Goal: Check status: Check status

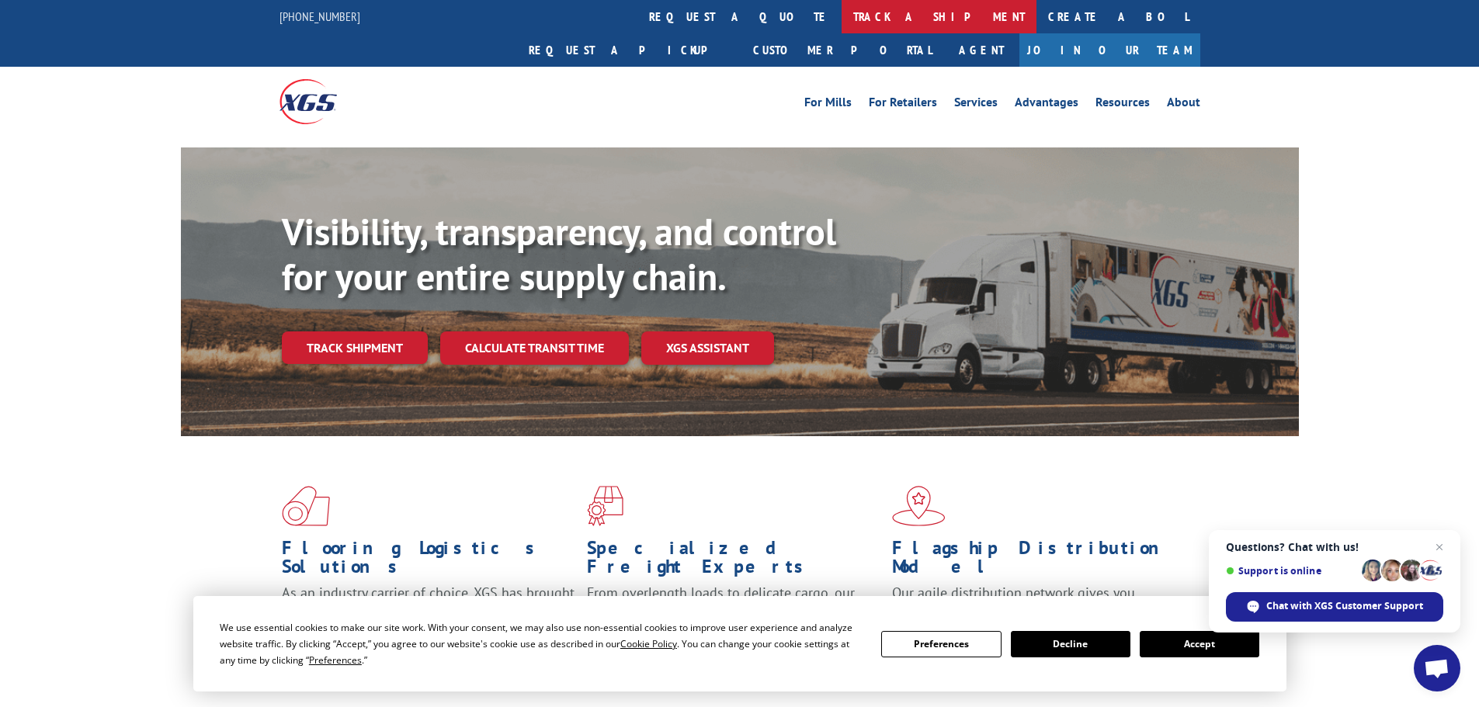
click at [842, 19] on link "track a shipment" at bounding box center [939, 16] width 195 height 33
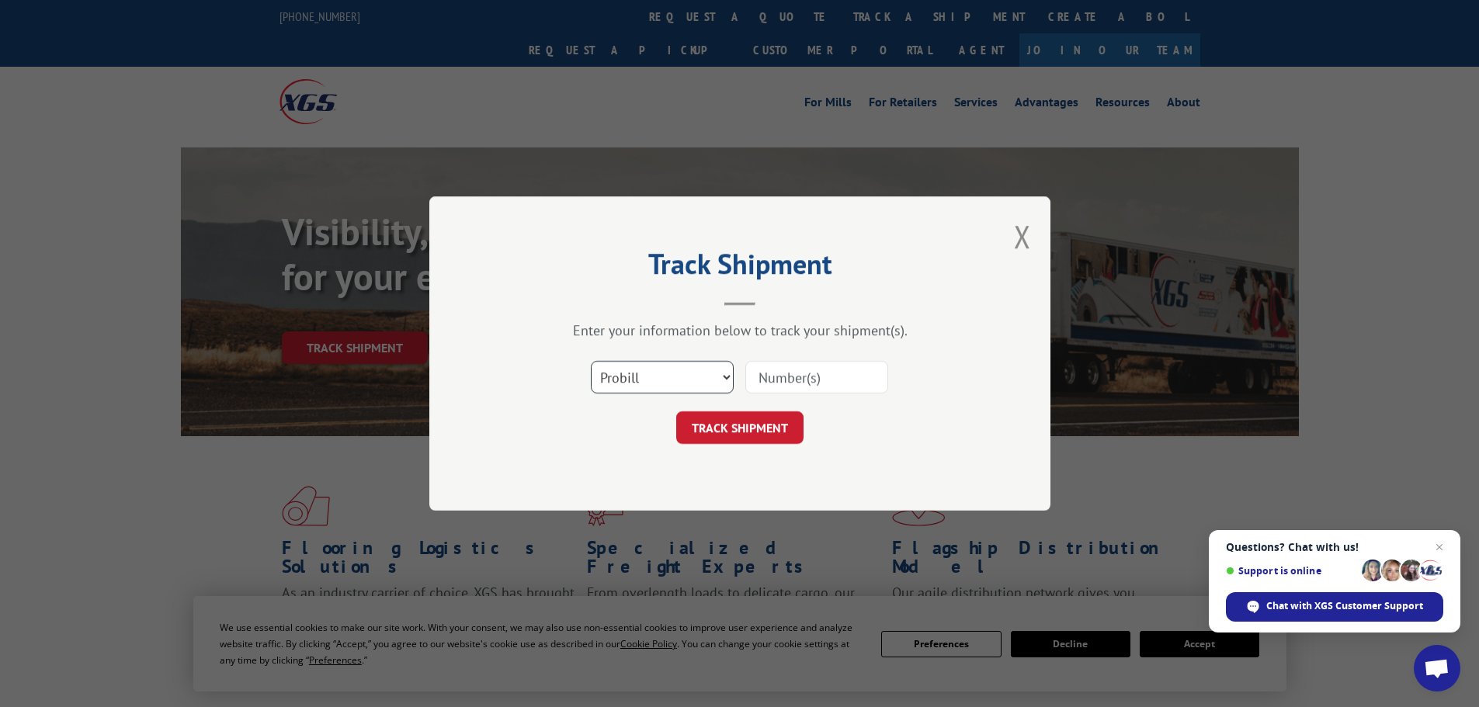
click at [641, 381] on select "Select category... Probill BOL PO" at bounding box center [662, 377] width 143 height 33
select select "bol"
click at [591, 361] on select "Select category... Probill BOL PO" at bounding box center [662, 377] width 143 height 33
click at [818, 384] on input at bounding box center [816, 377] width 143 height 33
paste input "7078415"
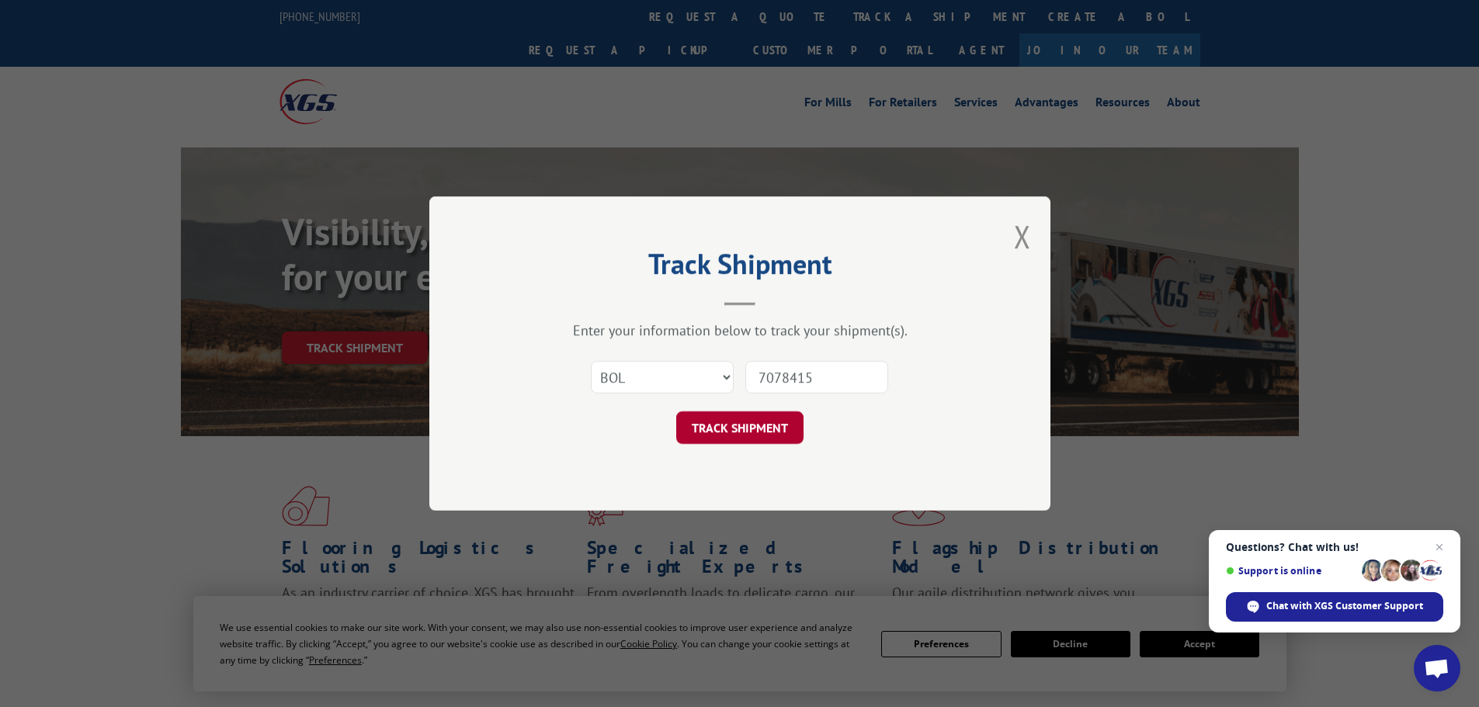
type input "7078415"
click at [750, 422] on button "TRACK SHIPMENT" at bounding box center [739, 427] width 127 height 33
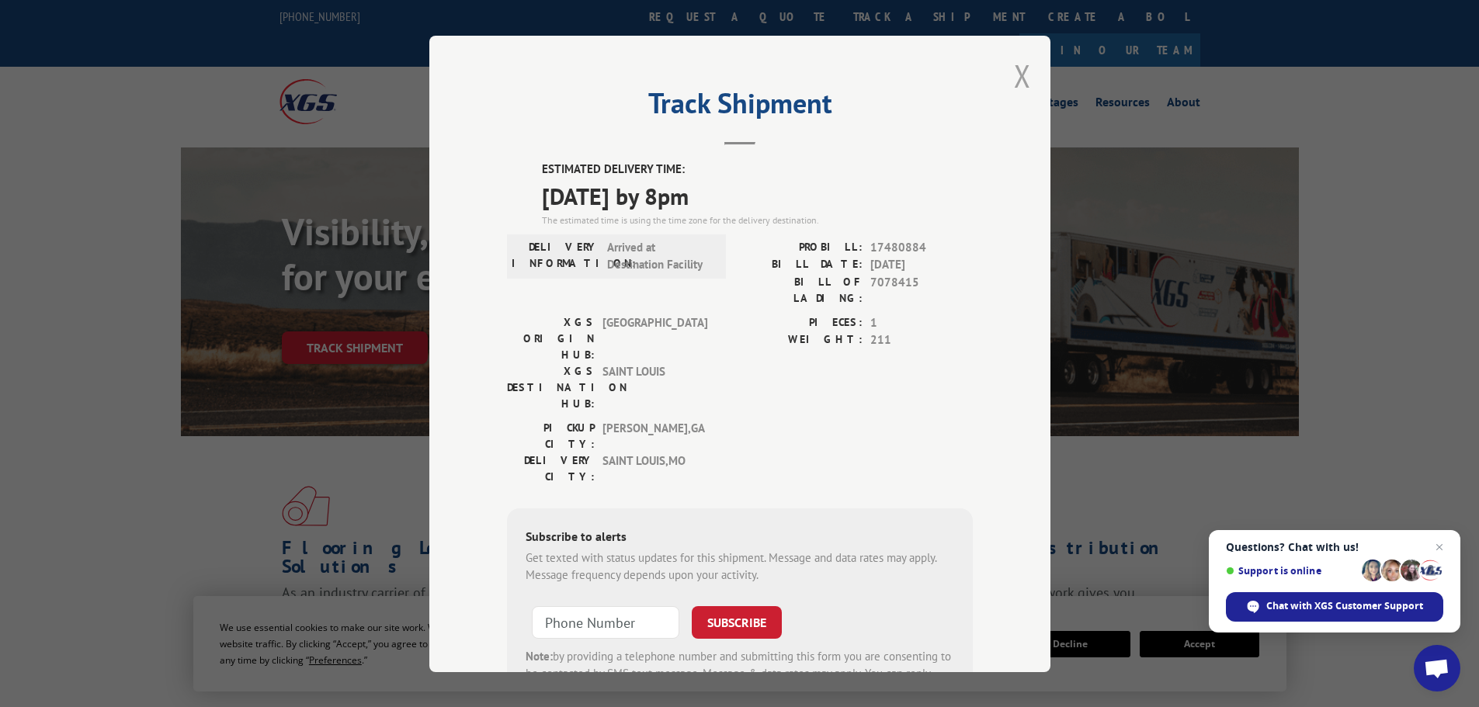
drag, startPoint x: 1016, startPoint y: 83, endPoint x: 1003, endPoint y: 69, distance: 19.2
click at [1016, 82] on button "Close modal" at bounding box center [1022, 75] width 17 height 41
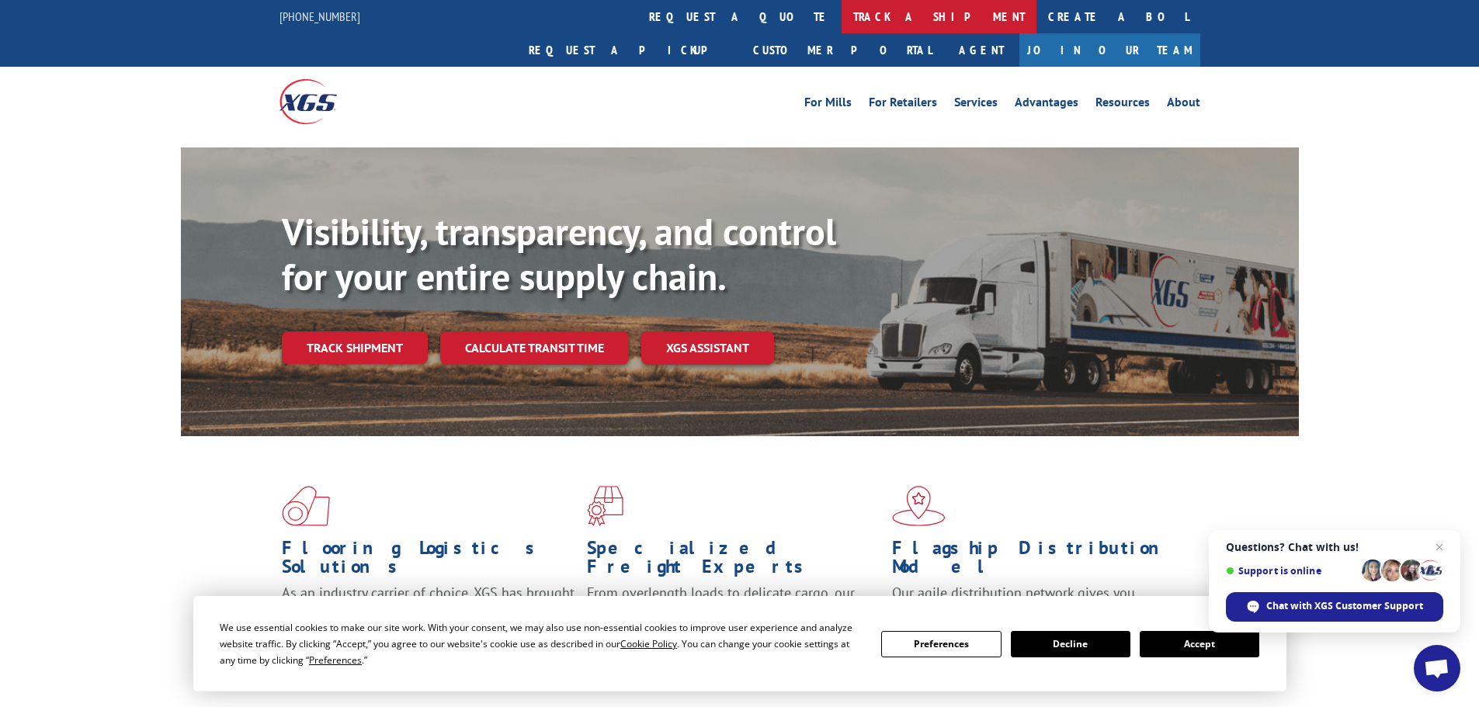
click at [842, 21] on link "track a shipment" at bounding box center [939, 16] width 195 height 33
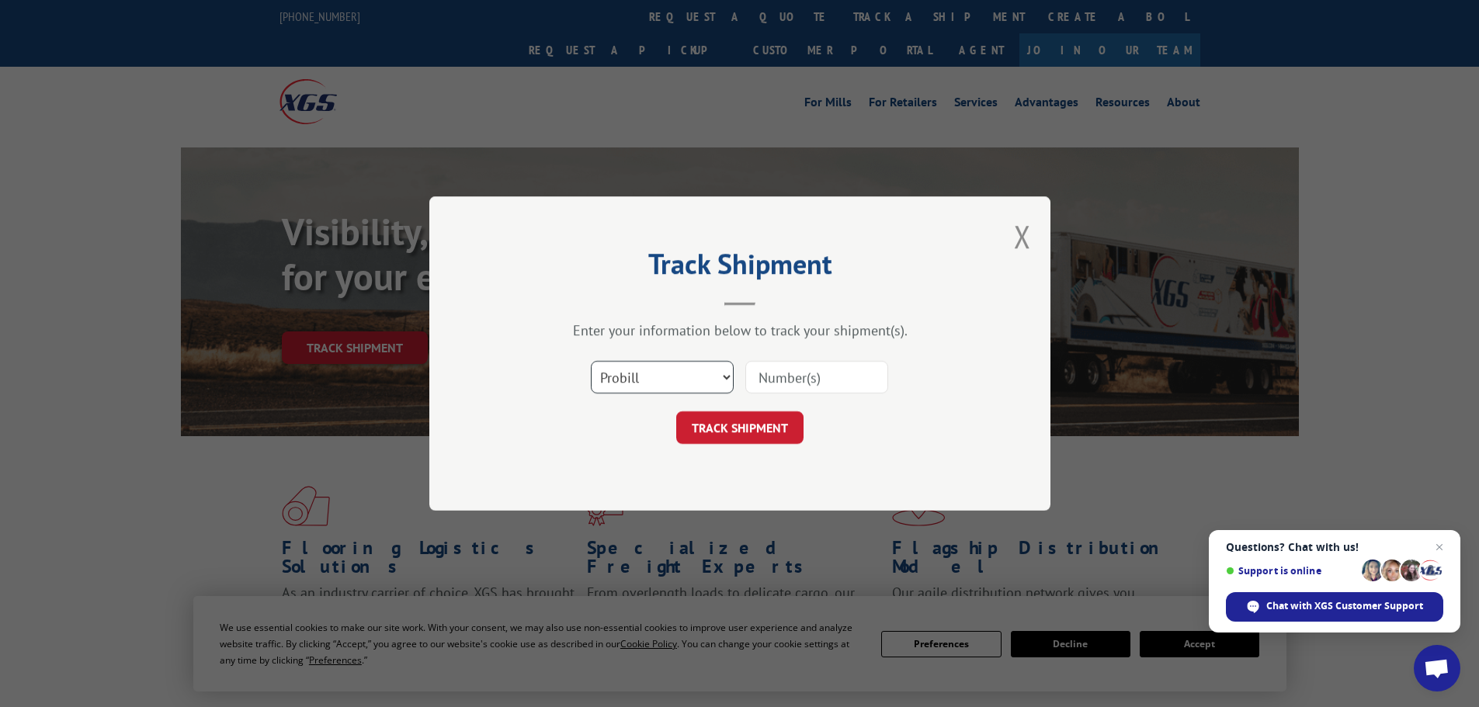
click at [685, 370] on select "Select category... Probill BOL PO" at bounding box center [662, 377] width 143 height 33
select select "bol"
click at [591, 361] on select "Select category... Probill BOL PO" at bounding box center [662, 377] width 143 height 33
click at [815, 369] on input at bounding box center [816, 377] width 143 height 33
paste input "7077883"
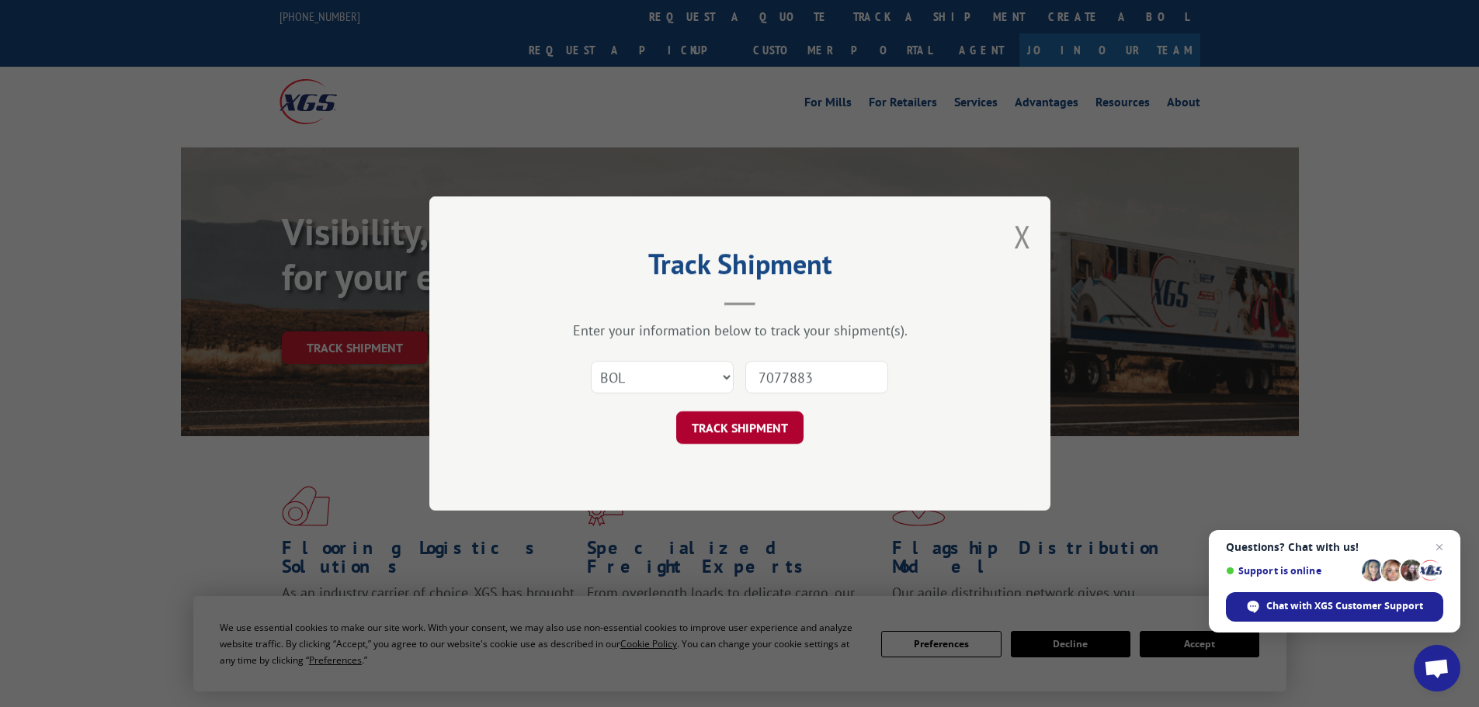
type input "7077883"
click at [738, 422] on button "TRACK SHIPMENT" at bounding box center [739, 427] width 127 height 33
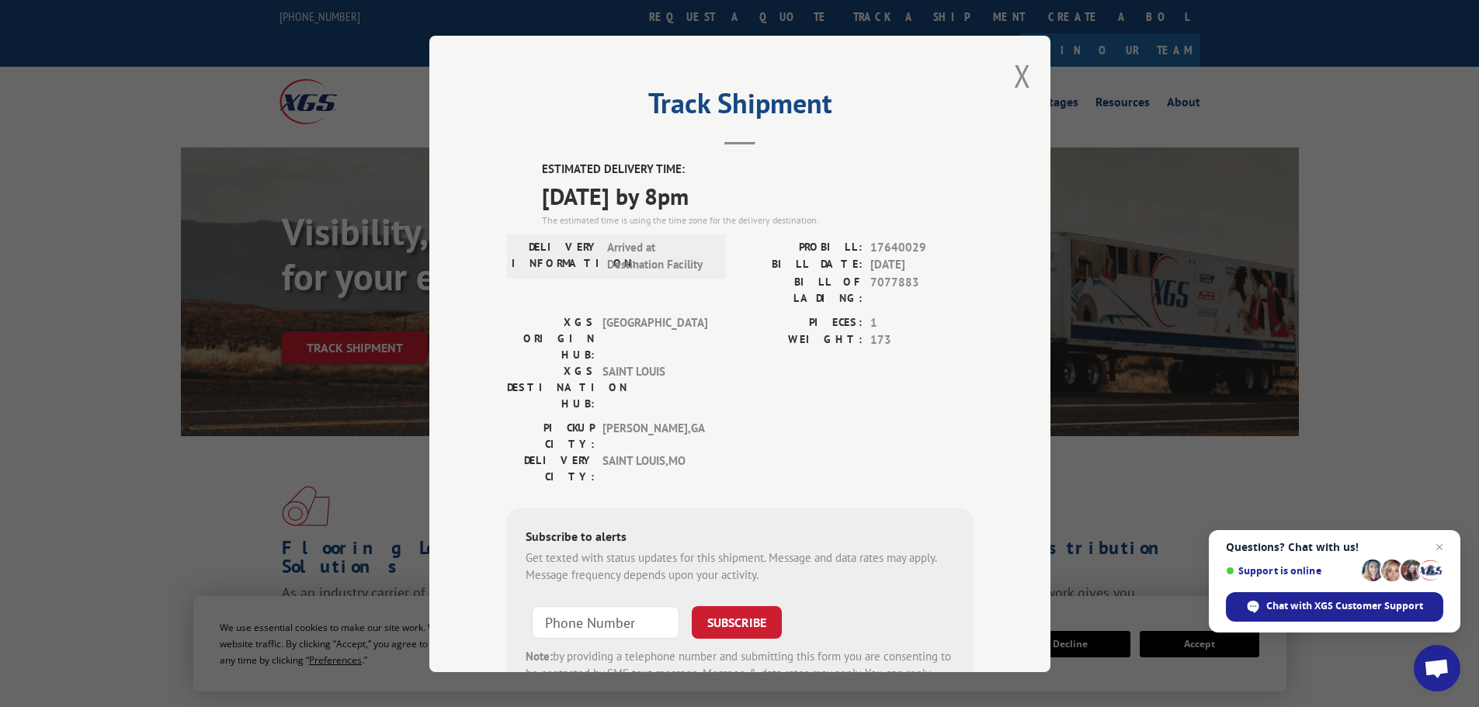
click at [1284, 193] on div "Track Shipment ESTIMATED DELIVERY TIME: [DATE] by 8pm The estimated time is usi…" at bounding box center [739, 353] width 1479 height 707
